Goal: Information Seeking & Learning: Find specific fact

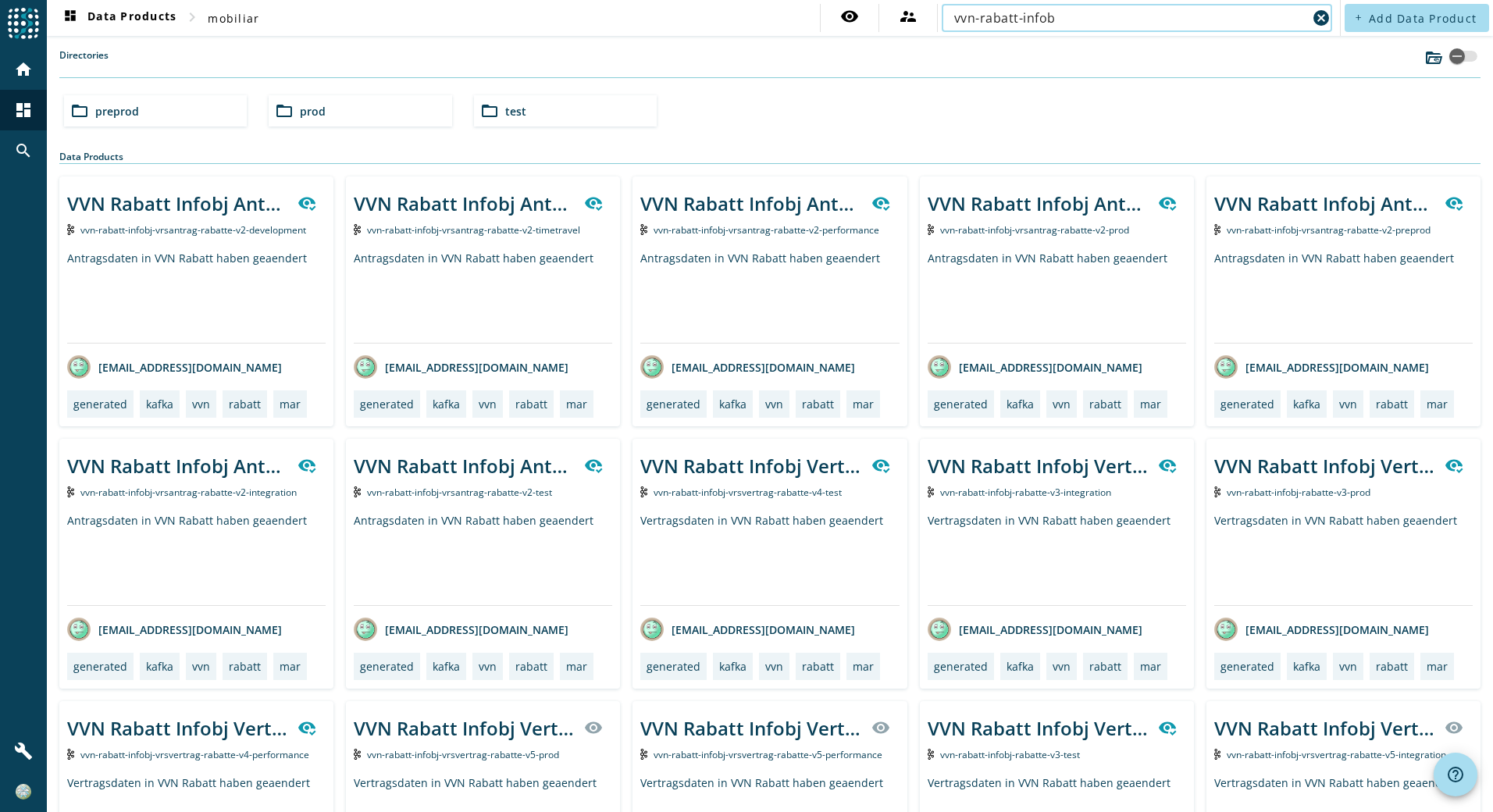
type input "vvn-rabatt-infob"
click at [401, 116] on div "folder_open prod" at bounding box center [360, 111] width 183 height 31
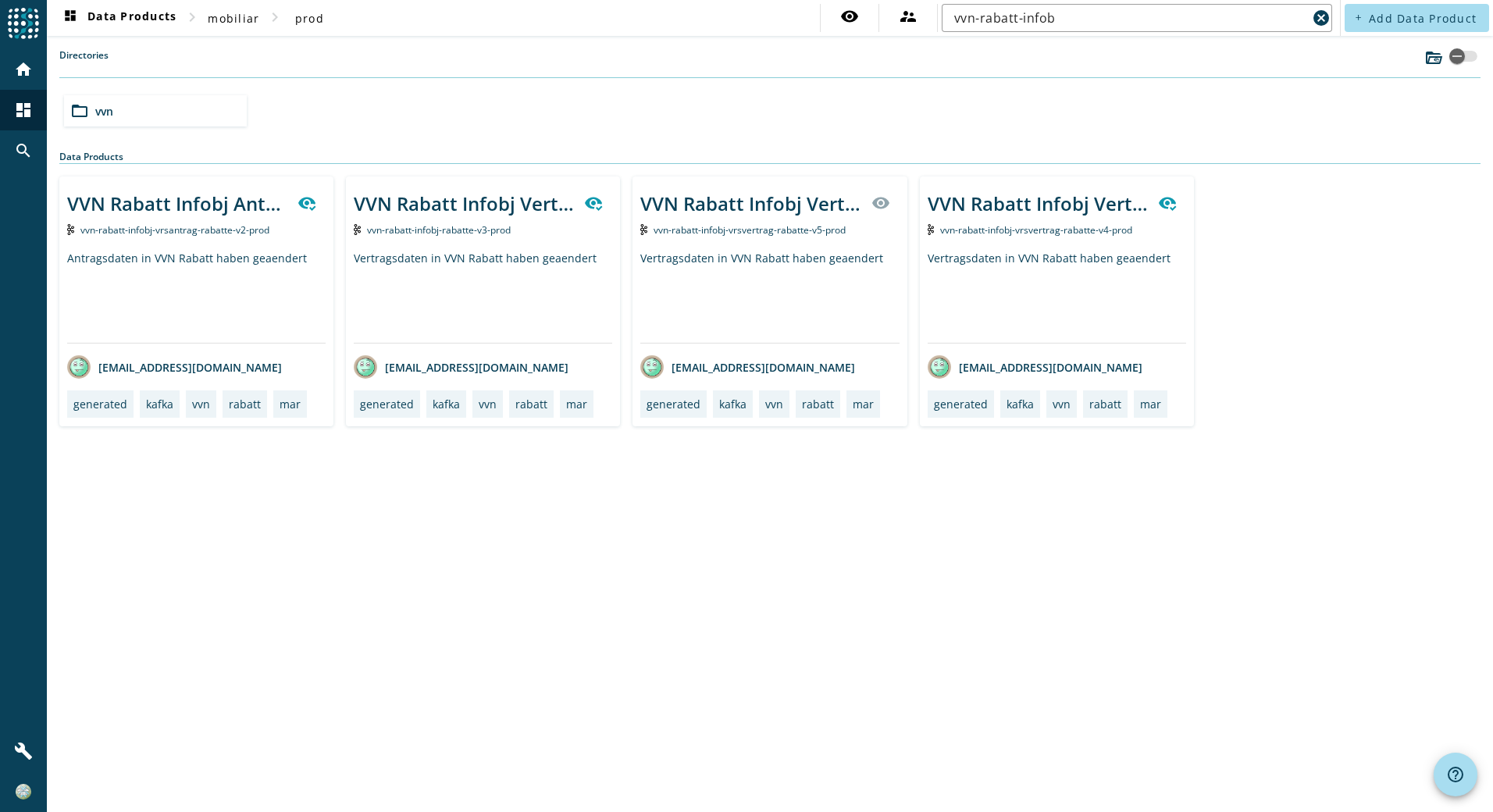
click at [482, 217] on div "VVN Rabatt Infobj Vertrag gespeichert" at bounding box center [483, 203] width 258 height 38
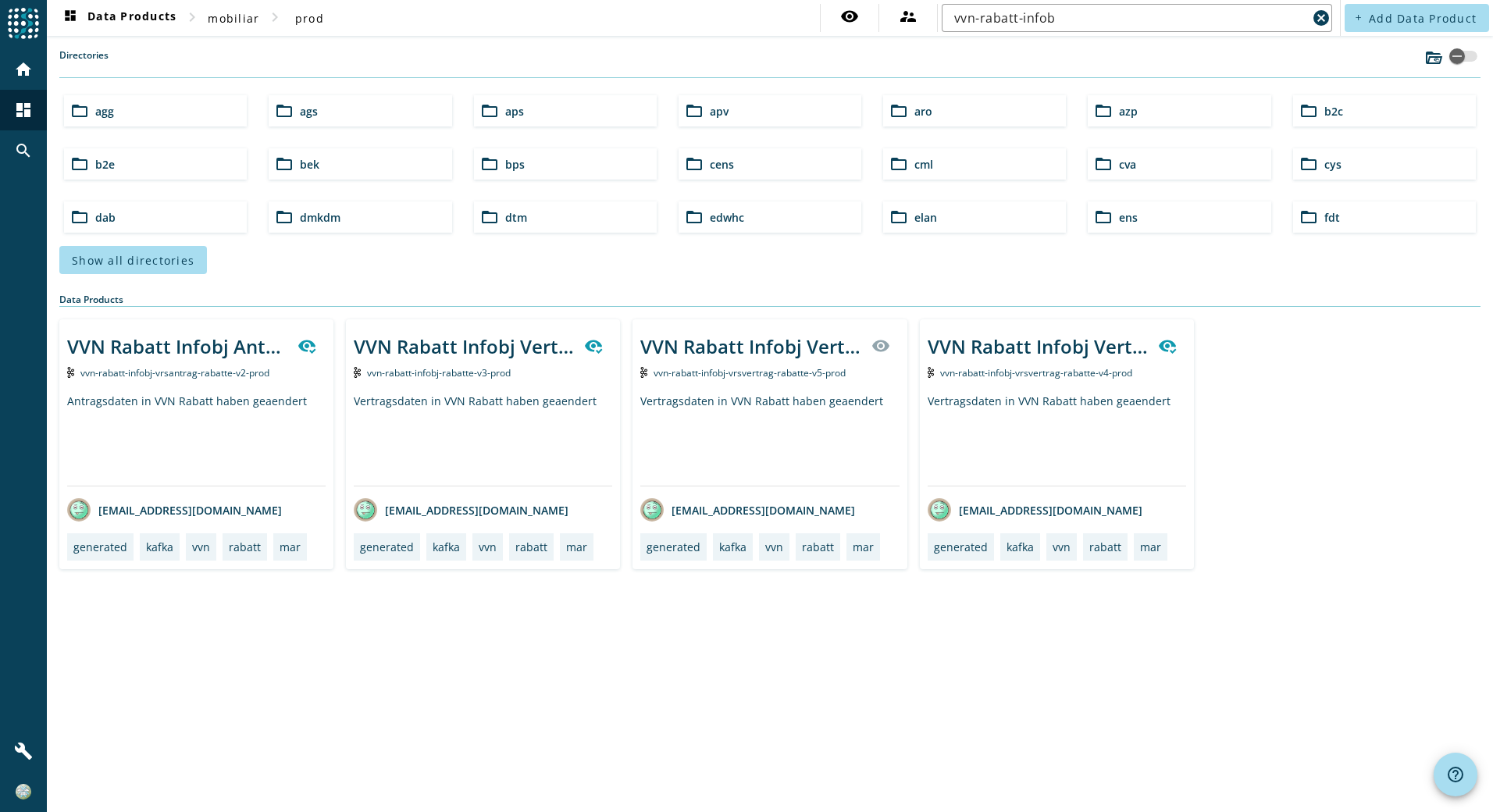
click at [987, 371] on span "vvn-rabatt-infobj-vrsvertrag-rabatte-v4-prod" at bounding box center [1035, 372] width 192 height 14
click at [737, 358] on div "VVN Rabatt Infobj Vertrag gespeichert" at bounding box center [751, 346] width 221 height 26
